Goal: Navigation & Orientation: Find specific page/section

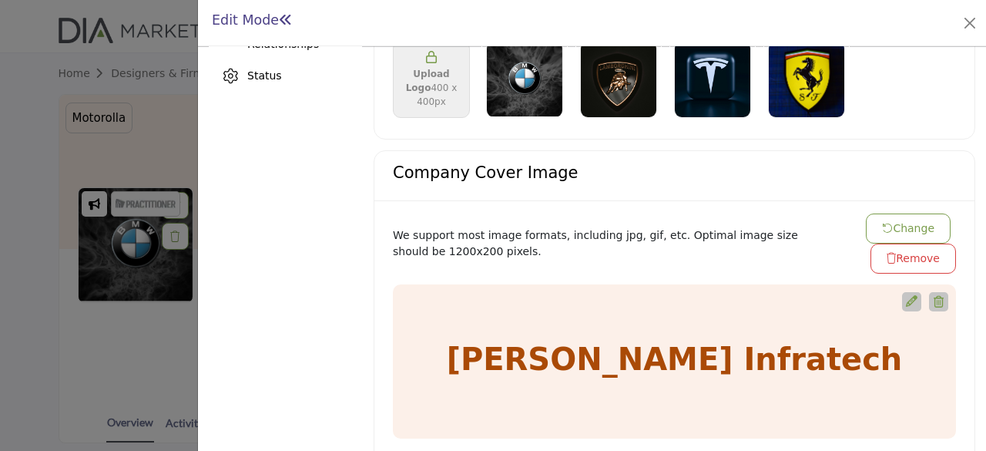
scroll to position [617, 0]
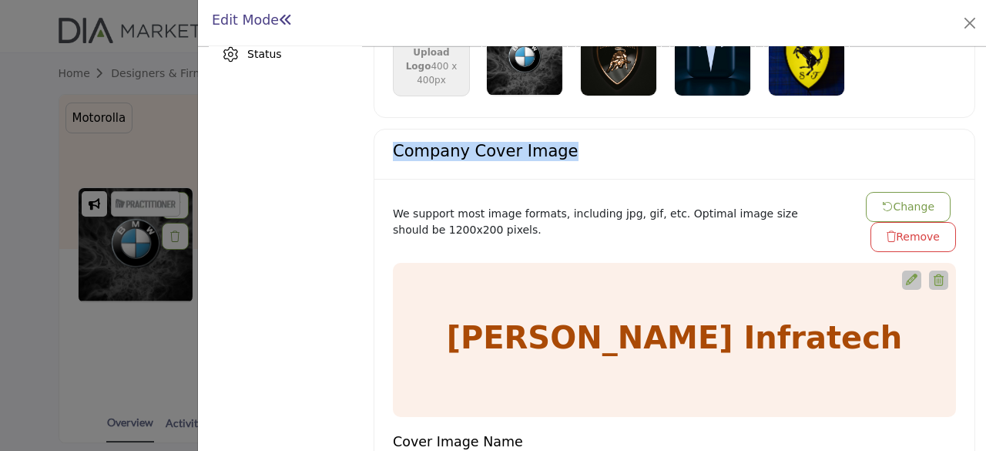
drag, startPoint x: 394, startPoint y: 126, endPoint x: 569, endPoint y: 121, distance: 175.0
click at [569, 129] on div "Company Cover Image" at bounding box center [675, 154] width 600 height 50
copy h4 "Company Cover Image"
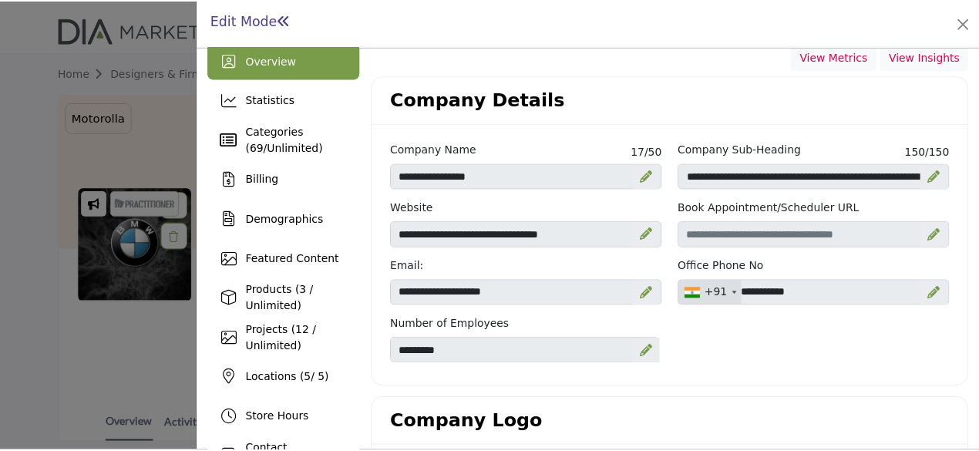
scroll to position [0, 0]
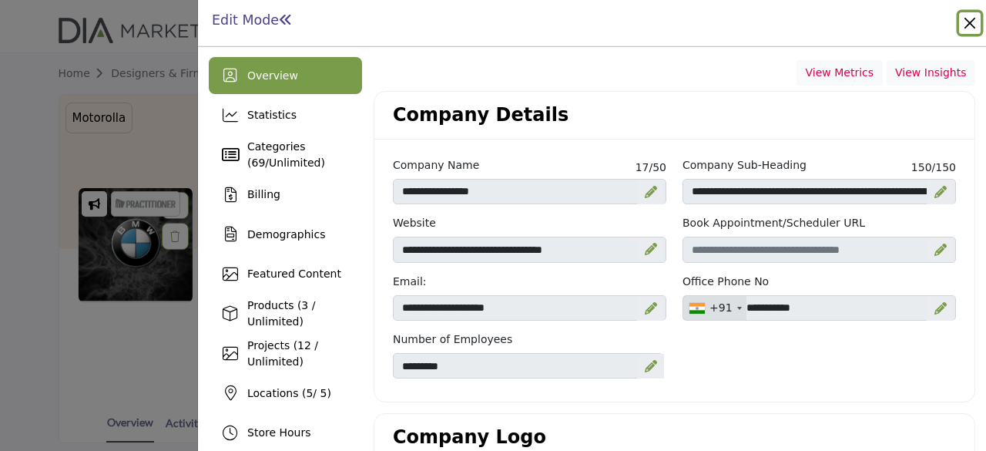
click at [968, 25] on button "Close" at bounding box center [970, 23] width 22 height 22
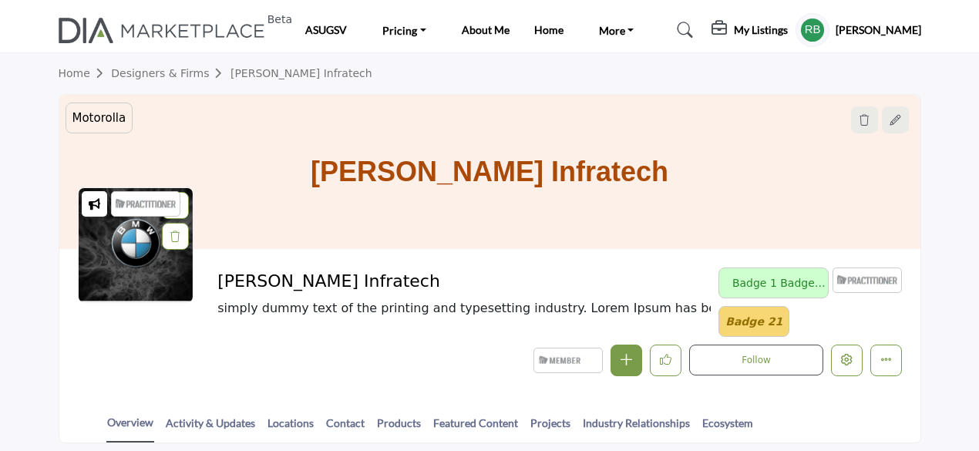
click at [883, 32] on h5 "[PERSON_NAME]" at bounding box center [878, 29] width 86 height 15
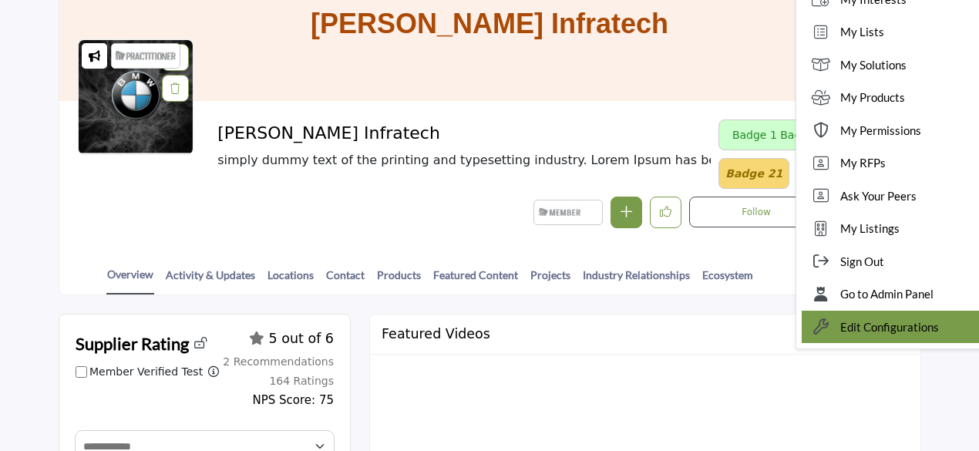
scroll to position [154, 0]
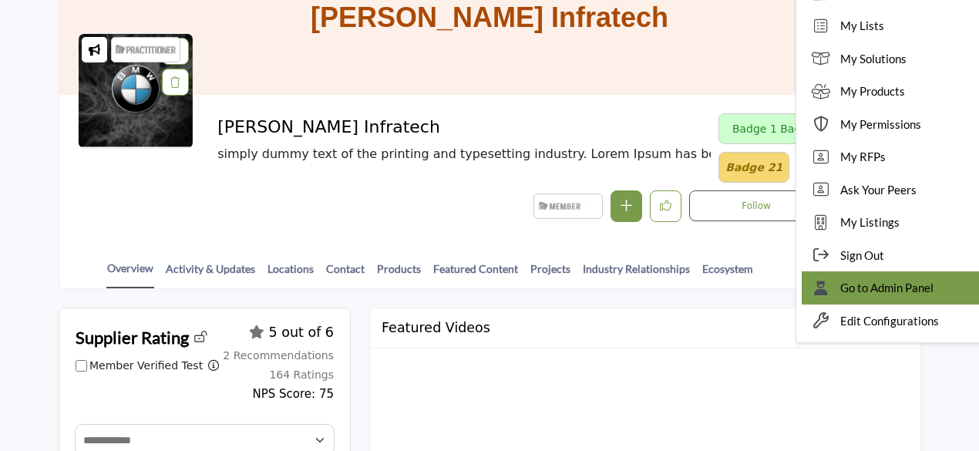
click at [910, 156] on span "Go to Admin Panel" at bounding box center [886, 288] width 93 height 18
